Goal: Navigation & Orientation: Find specific page/section

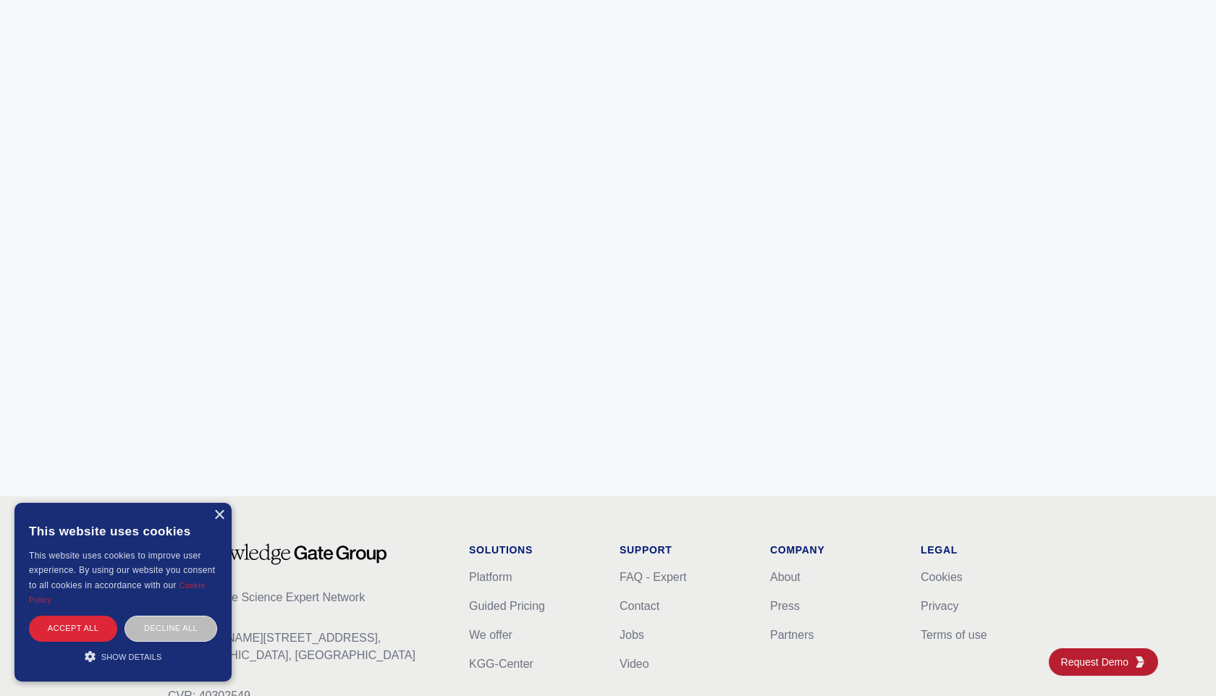
scroll to position [5690, 0]
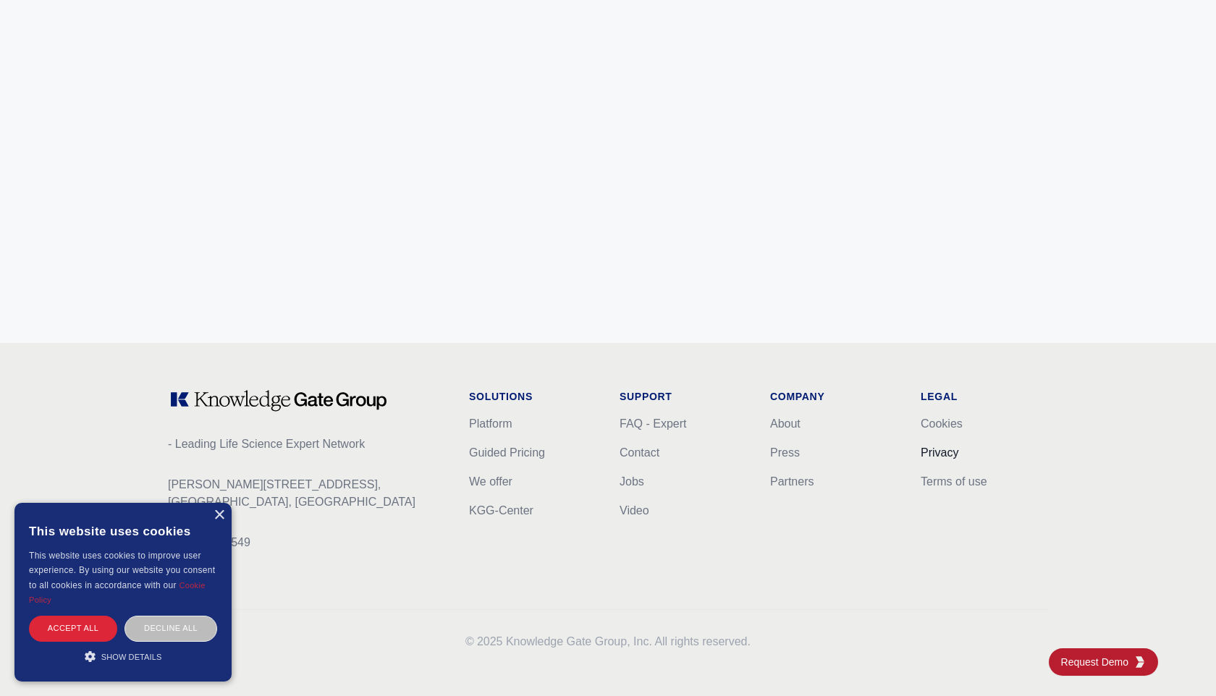
click at [932, 447] on link "Privacy" at bounding box center [940, 453] width 38 height 12
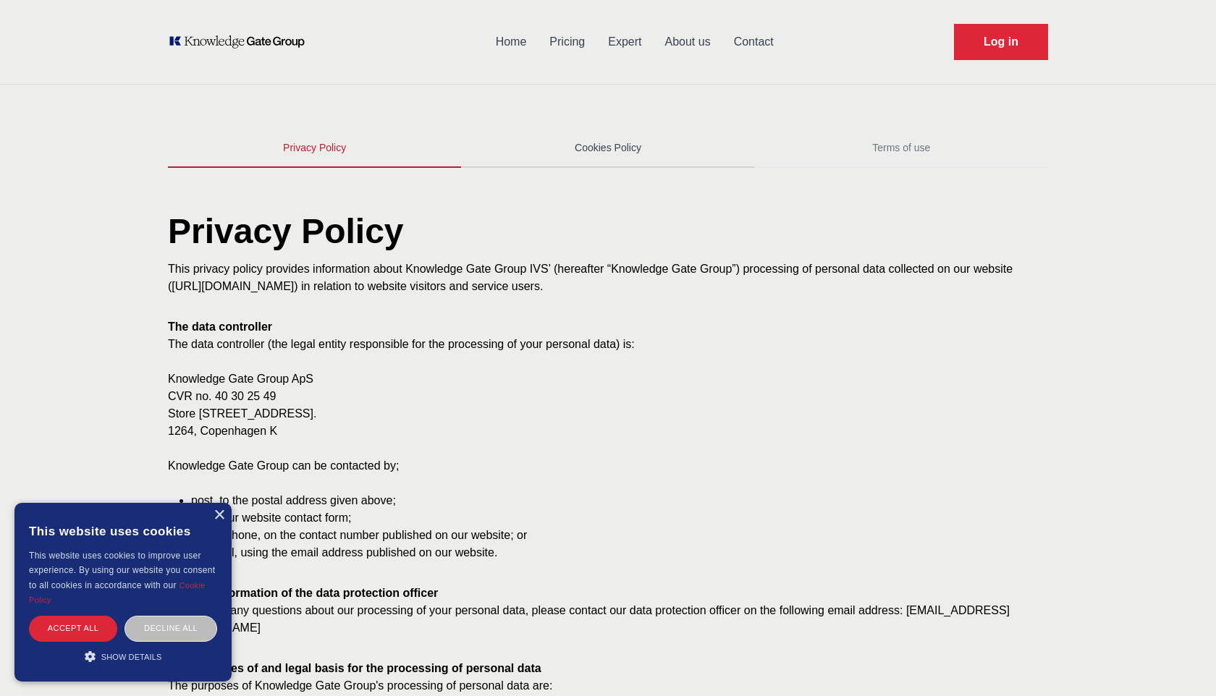
click at [611, 153] on link "Cookies Policy" at bounding box center [607, 148] width 293 height 39
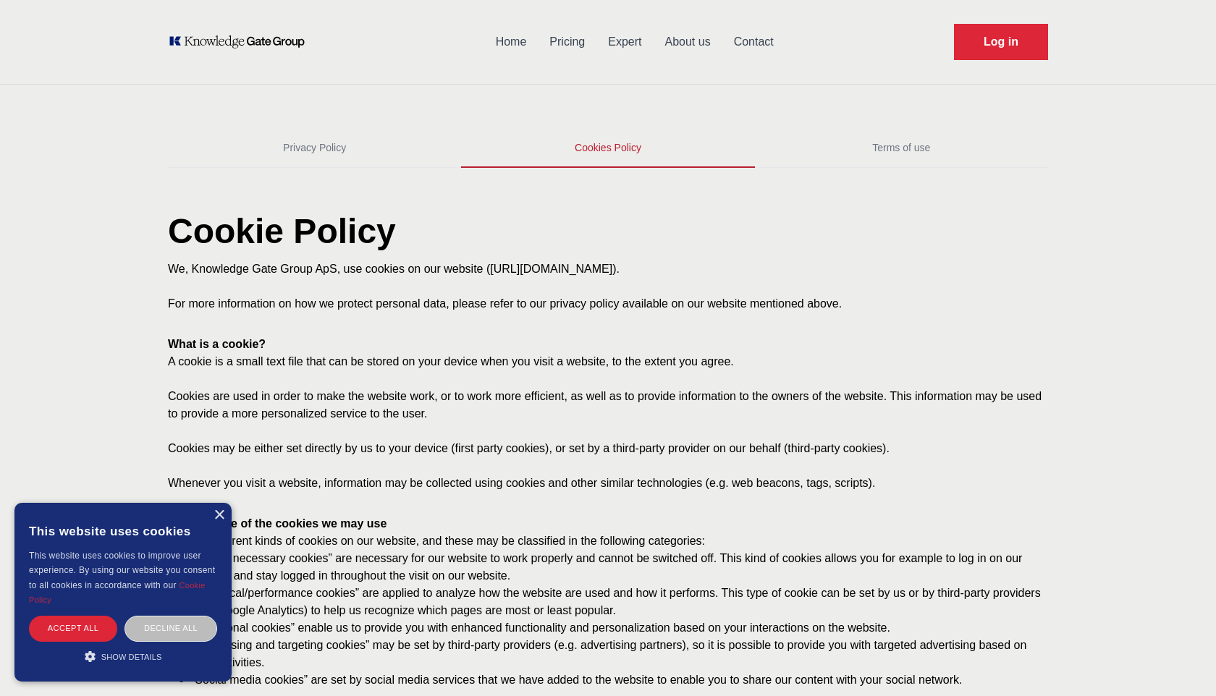
click at [847, 180] on div "Cookie Policy We, Knowledge Gate Group ApS, use cookies on our website ([URL][D…" at bounding box center [608, 672] width 927 height 984
click at [856, 143] on link "Terms of use" at bounding box center [901, 148] width 293 height 39
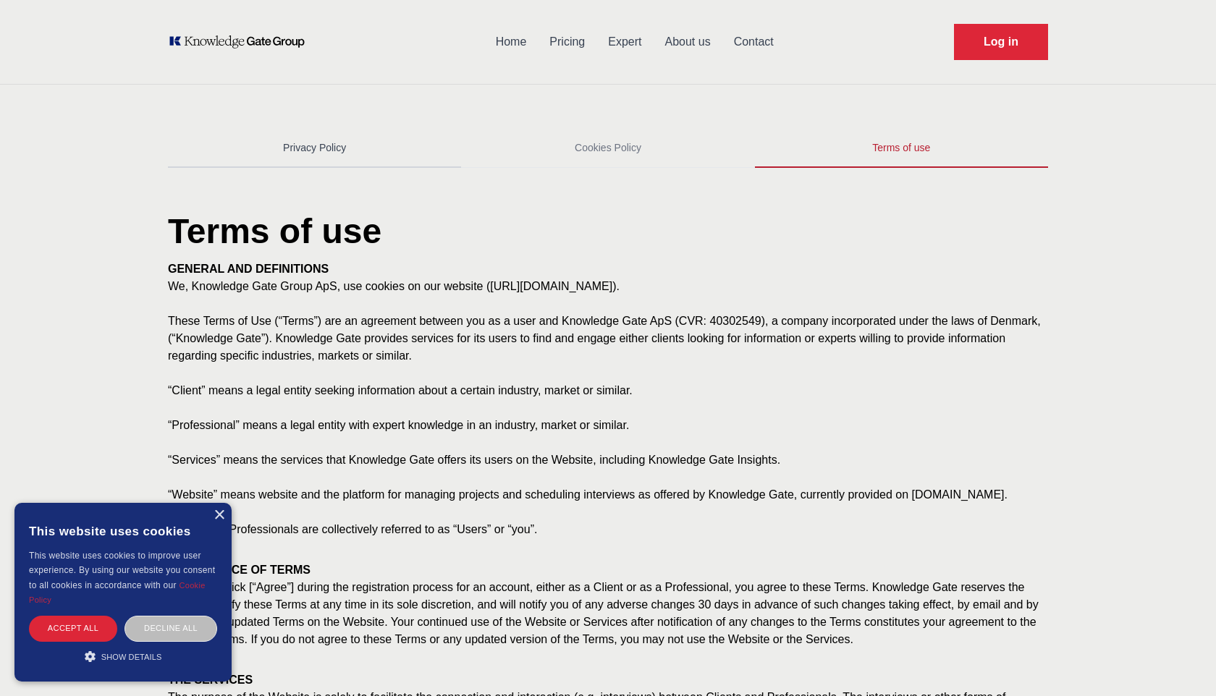
click at [263, 137] on link "Privacy Policy" at bounding box center [314, 148] width 293 height 39
